Goal: Transaction & Acquisition: Purchase product/service

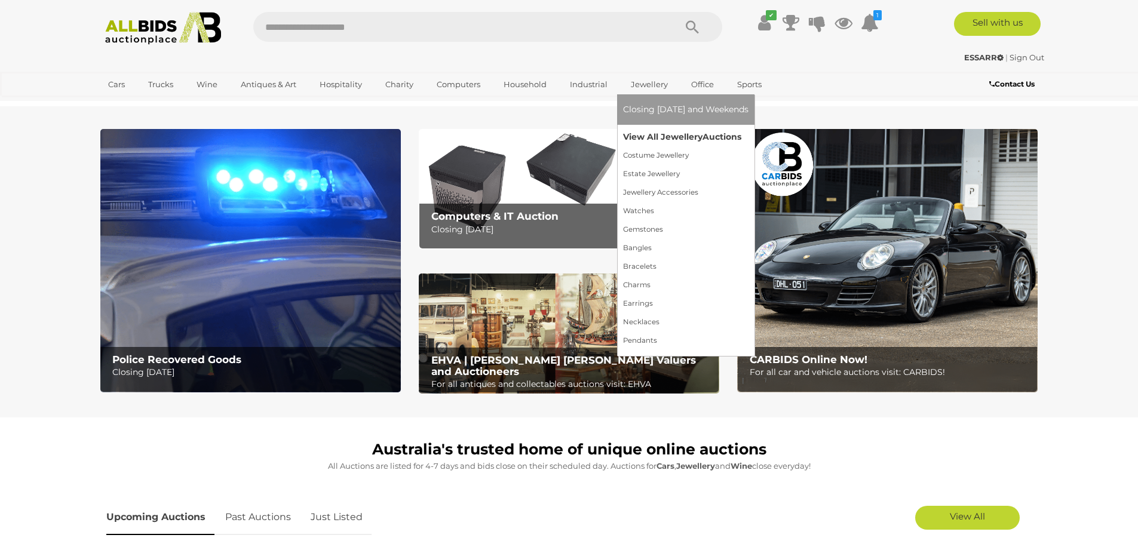
click at [648, 136] on link "View All Jewellery Auctions" at bounding box center [685, 137] width 125 height 19
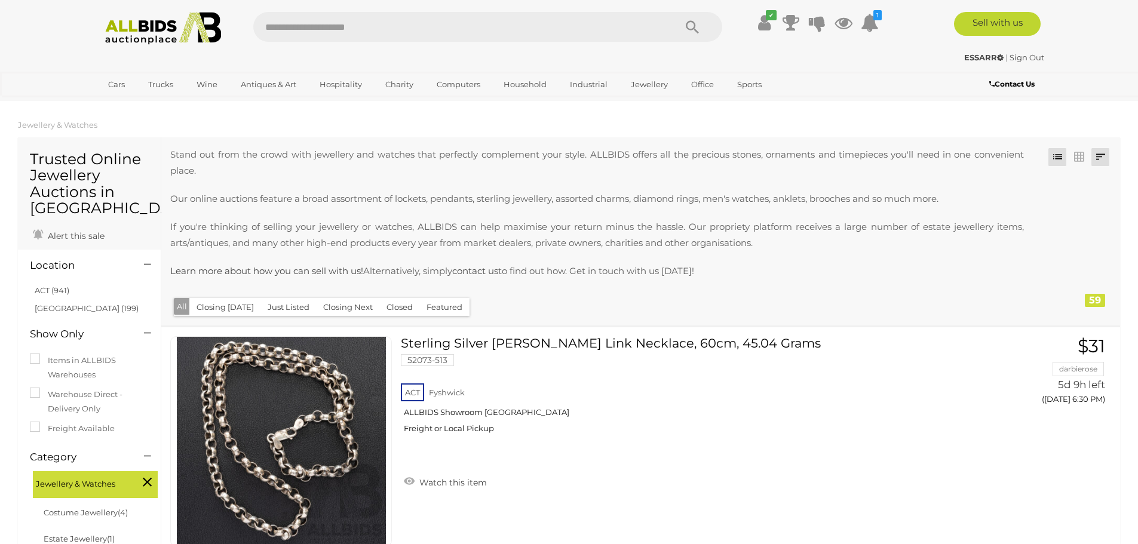
click at [1098, 154] on link at bounding box center [1101, 157] width 18 height 18
click at [1076, 239] on link "Highest Bid" at bounding box center [1022, 242] width 178 height 21
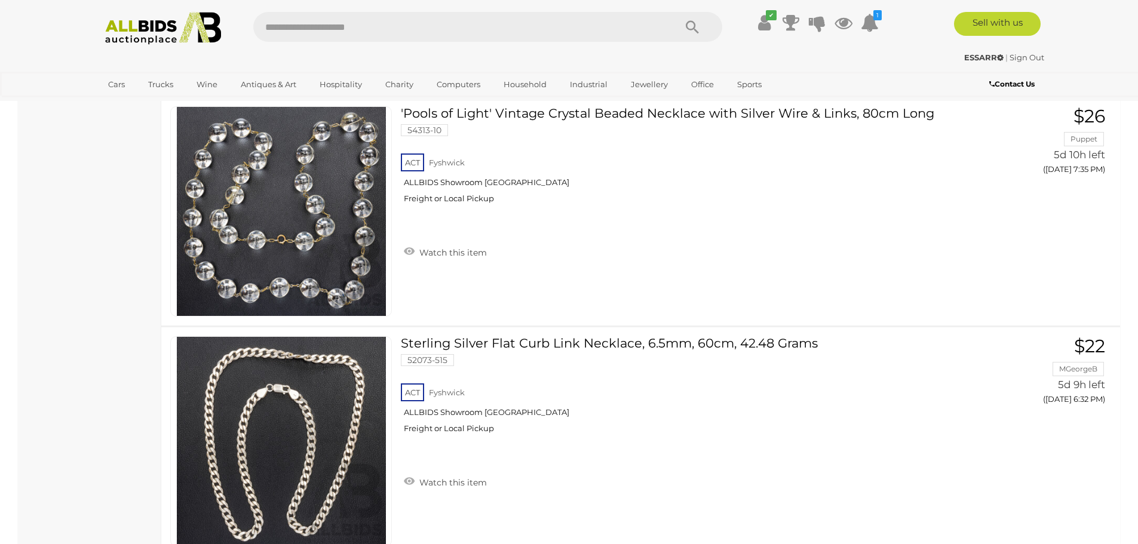
scroll to position [5677, 0]
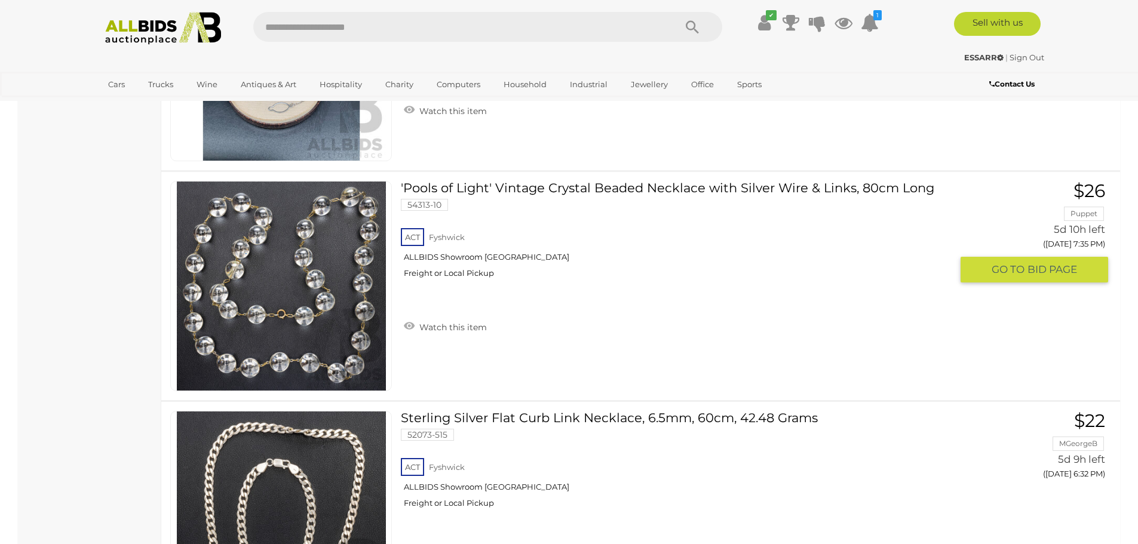
click at [308, 324] on img at bounding box center [281, 286] width 209 height 209
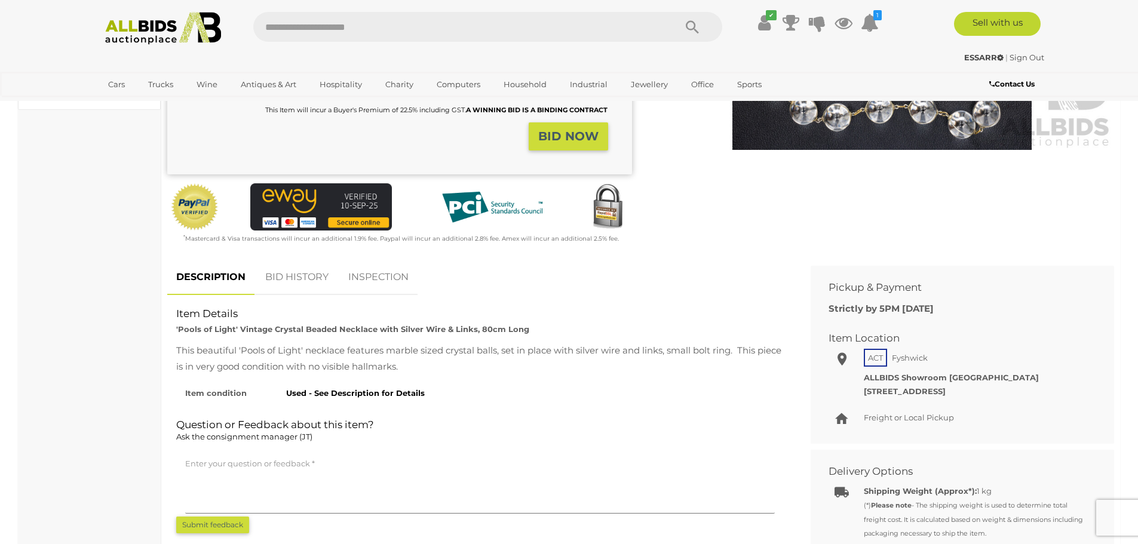
scroll to position [359, 0]
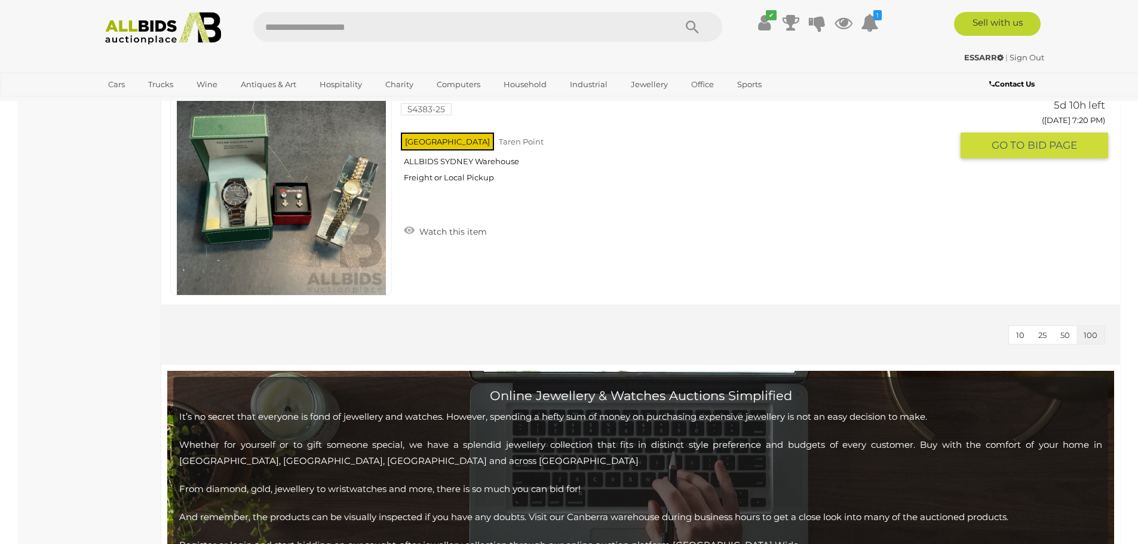
scroll to position [13827, 0]
